Goal: Task Accomplishment & Management: Use online tool/utility

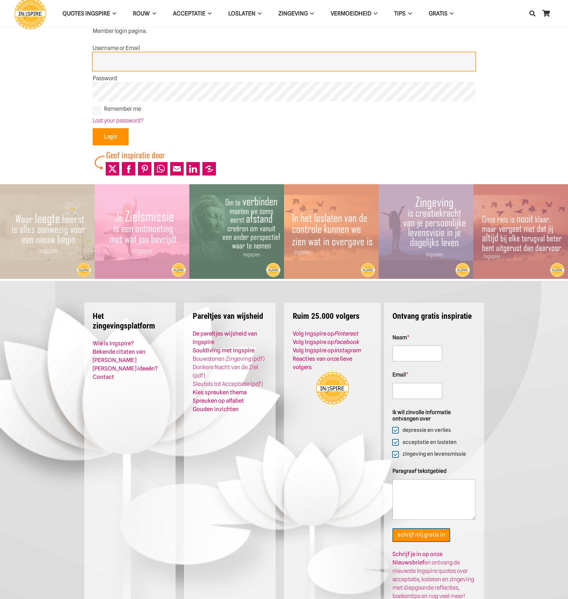
click at [228, 60] on input "Username or Email" at bounding box center [284, 61] width 382 height 19
type input "Admin"
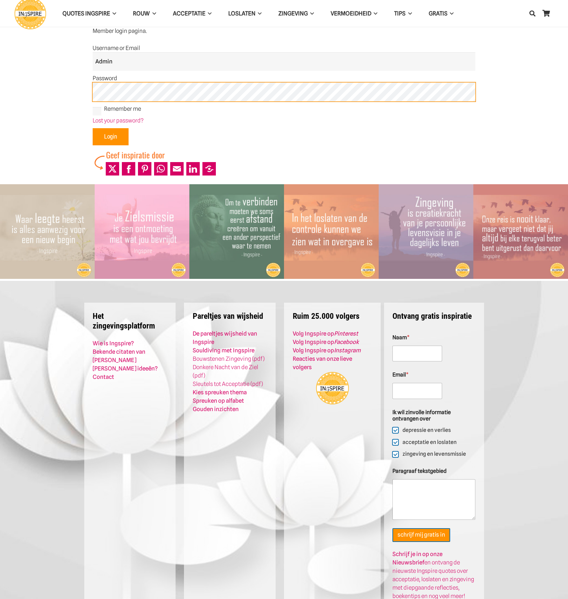
click at [93, 128] on input "Login" at bounding box center [111, 136] width 36 height 17
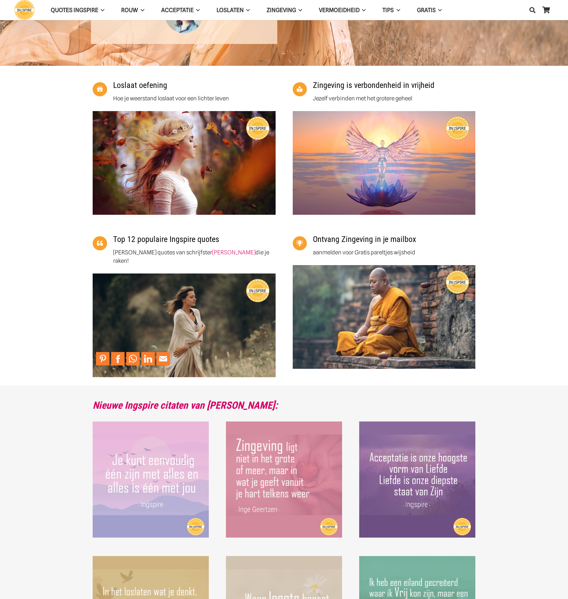
scroll to position [302, 0]
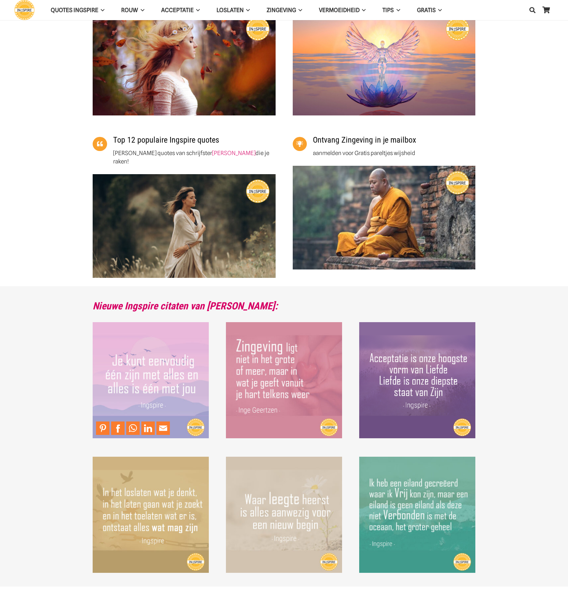
click at [154, 376] on img "Je kunt eenvoudig 1 zijn met alles en alles is 1 met jou Ingspire citaat" at bounding box center [151, 380] width 116 height 116
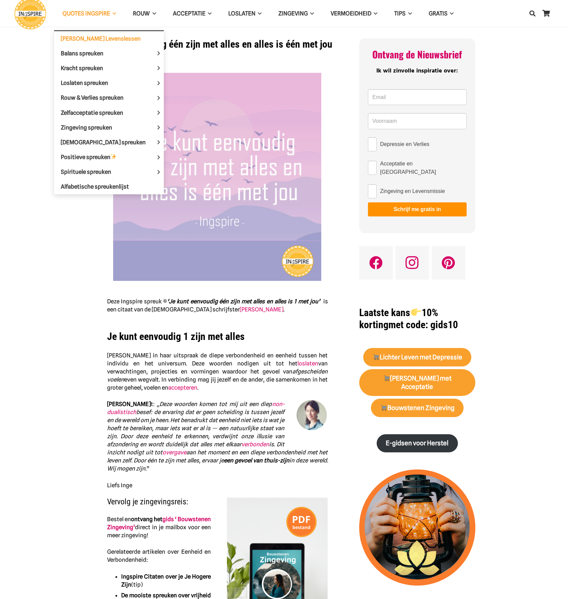
click at [78, 38] on span "[PERSON_NAME] Levenslessen" at bounding box center [101, 38] width 80 height 7
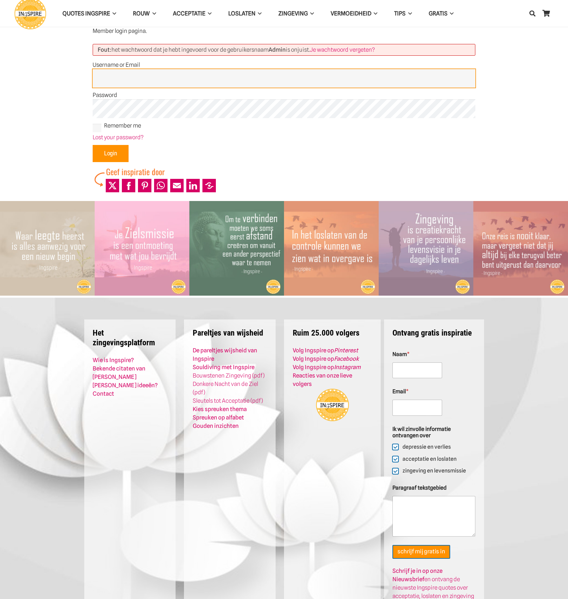
click at [116, 73] on input "Username or Email" at bounding box center [284, 78] width 382 height 19
type input "Admin"
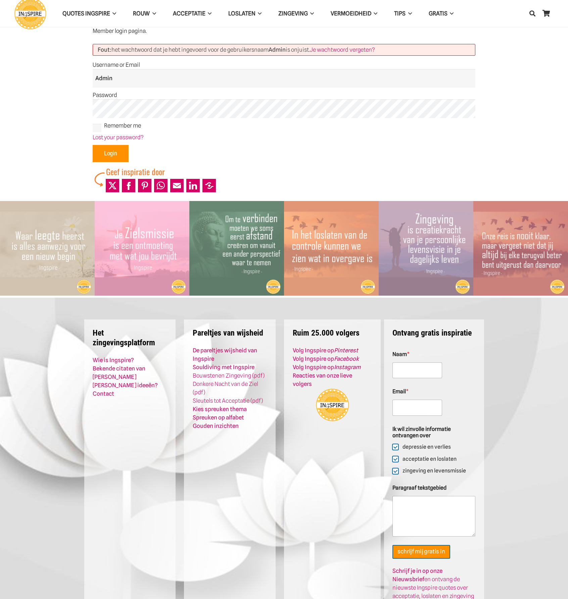
click at [121, 98] on label "Password" at bounding box center [284, 95] width 382 height 8
click at [113, 154] on input "Login" at bounding box center [111, 153] width 36 height 17
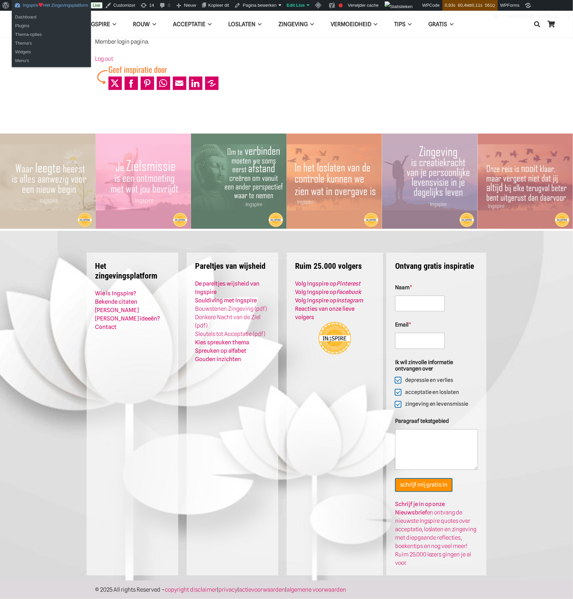
click at [77, 3] on link "Ingspire Hét Zingevingsplatform" at bounding box center [51, 5] width 79 height 11
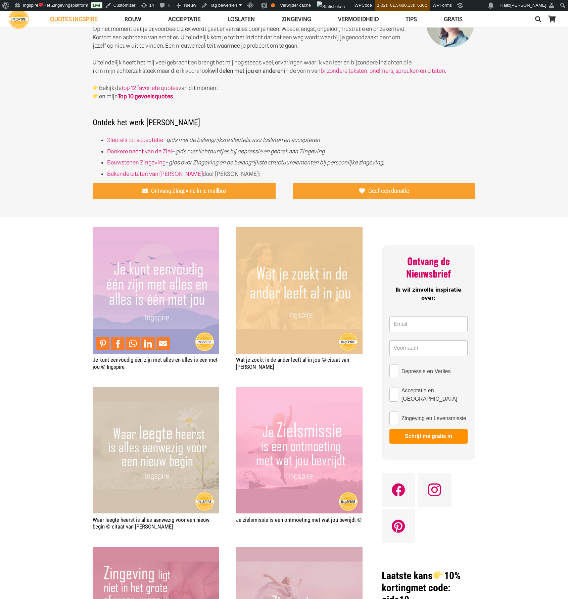
scroll to position [235, 0]
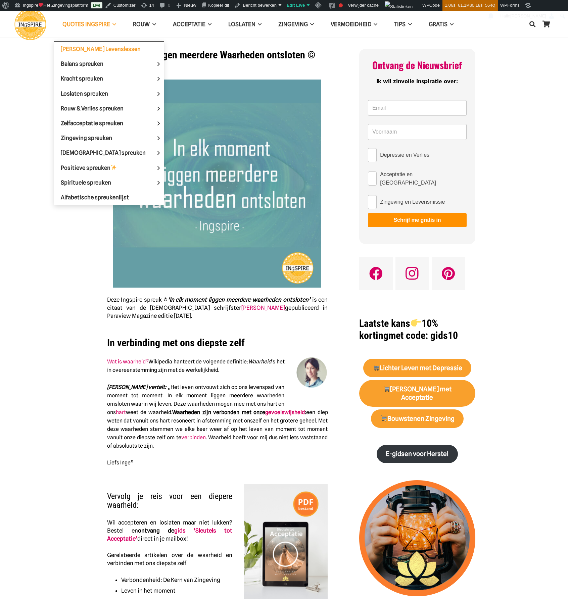
click at [87, 48] on span "[PERSON_NAME] Levenslessen" at bounding box center [101, 49] width 80 height 7
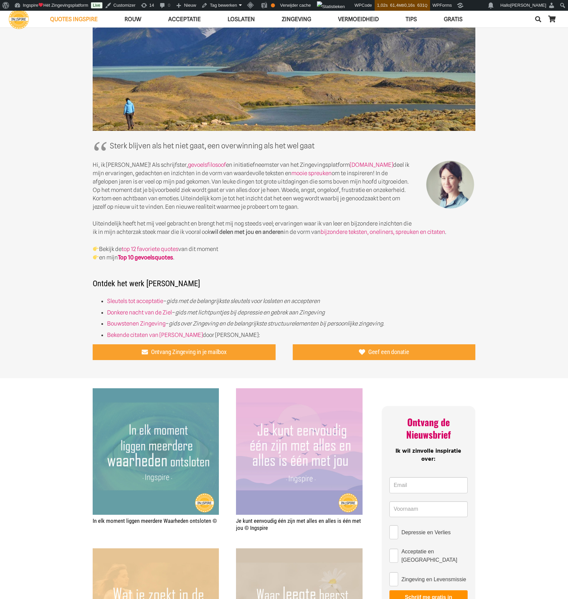
scroll to position [67, 0]
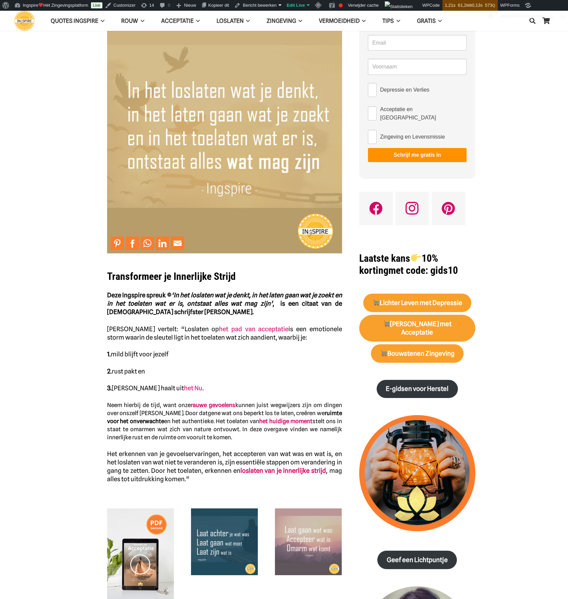
scroll to position [67, 0]
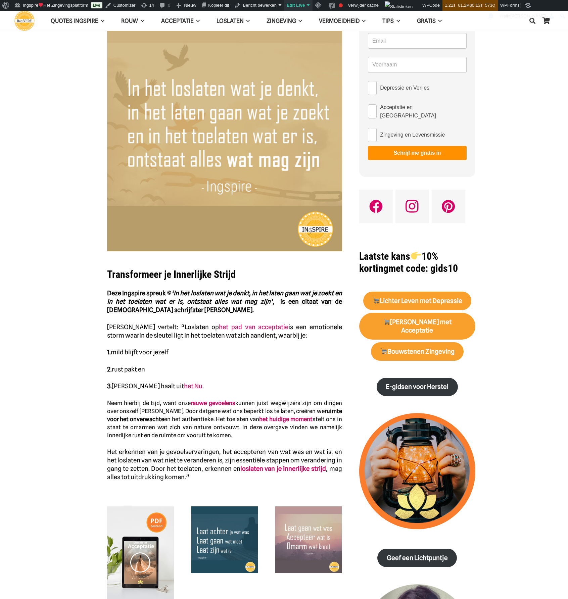
click at [300, 7] on link "Edit Live" at bounding box center [298, 5] width 28 height 11
